Goal: Information Seeking & Learning: Understand process/instructions

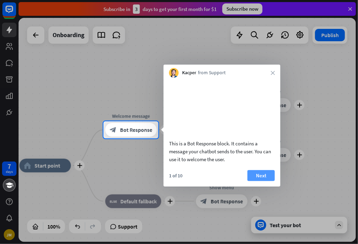
click at [260, 181] on button "Next" at bounding box center [260, 175] width 27 height 11
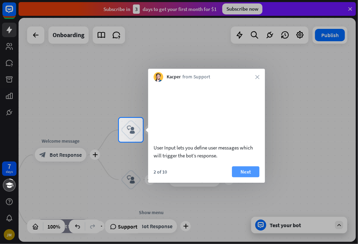
click at [248, 177] on button "Next" at bounding box center [245, 171] width 27 height 11
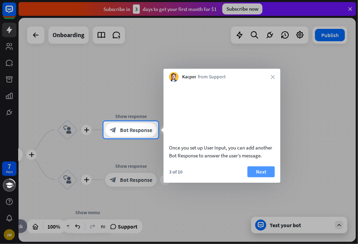
click at [256, 177] on button "Next" at bounding box center [260, 171] width 27 height 11
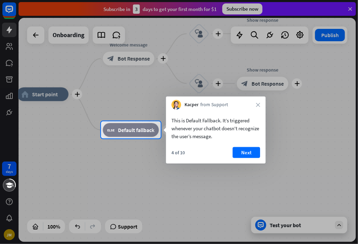
click at [249, 158] on div "4 of 10 Next" at bounding box center [215, 155] width 99 height 16
click at [247, 154] on button "Next" at bounding box center [245, 152] width 27 height 11
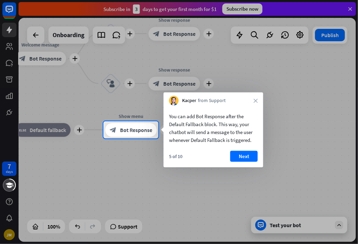
click at [247, 154] on button "Next" at bounding box center [243, 156] width 27 height 11
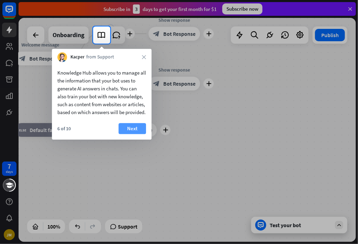
click at [131, 134] on button "Next" at bounding box center [131, 128] width 27 height 11
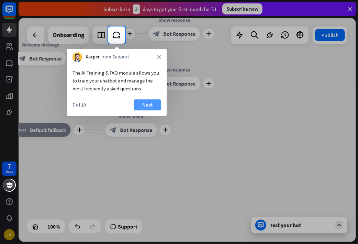
click at [145, 106] on button "Next" at bounding box center [146, 104] width 27 height 11
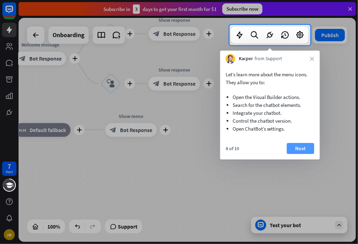
click at [301, 149] on button "Next" at bounding box center [299, 148] width 27 height 11
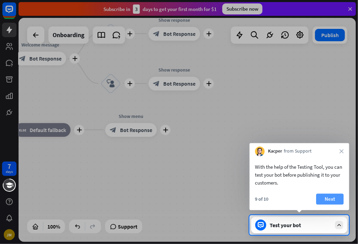
click at [329, 200] on button "Next" at bounding box center [329, 199] width 27 height 11
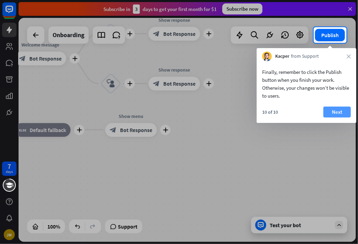
click at [343, 109] on button "Next" at bounding box center [336, 111] width 27 height 11
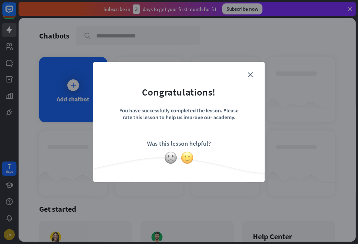
click at [185, 159] on img at bounding box center [186, 157] width 13 height 13
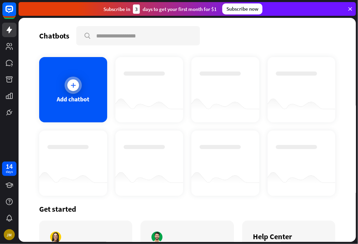
click at [72, 83] on icon at bounding box center [73, 85] width 7 height 7
